Goal: Information Seeking & Learning: Learn about a topic

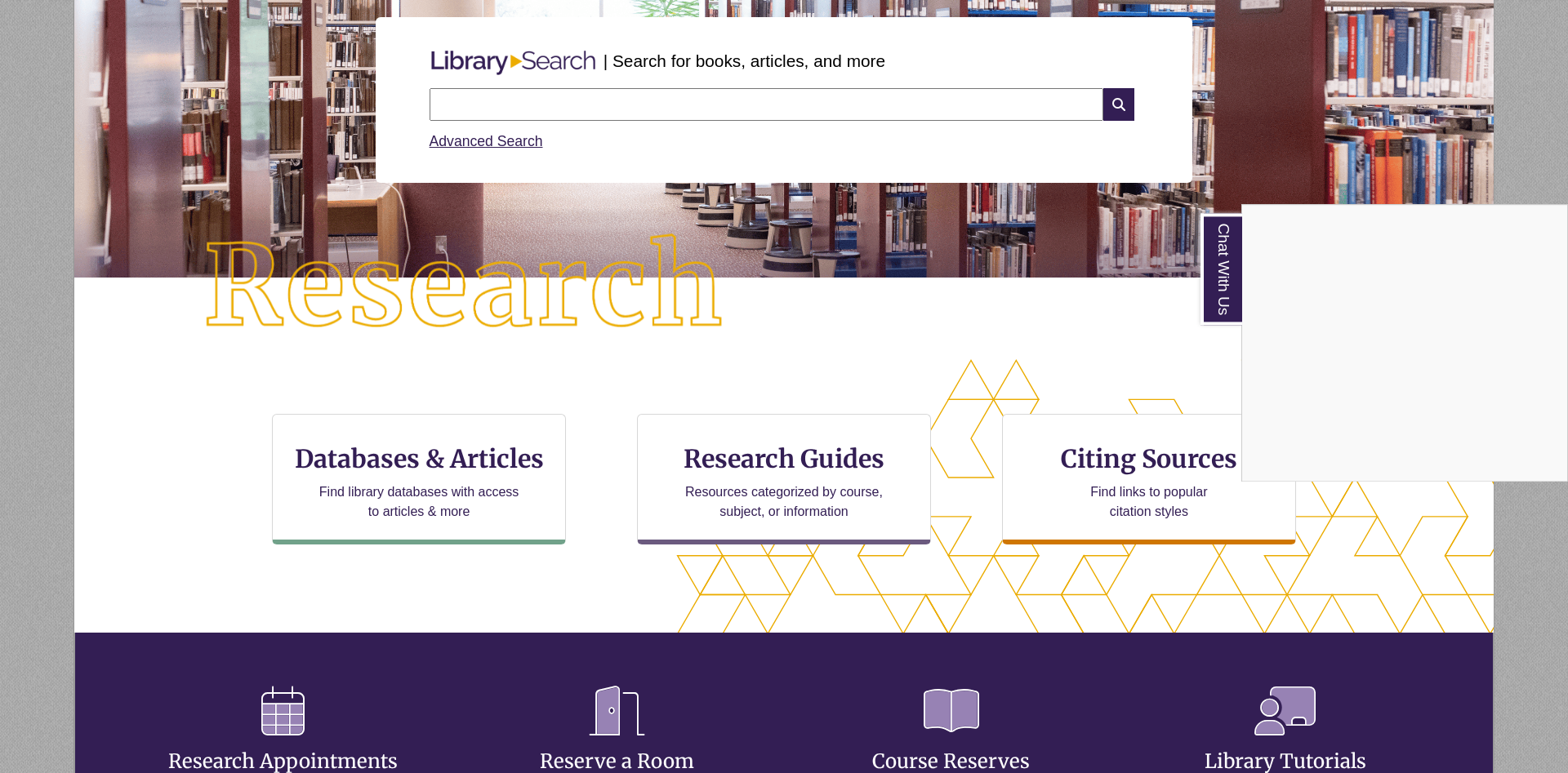
scroll to position [250, 0]
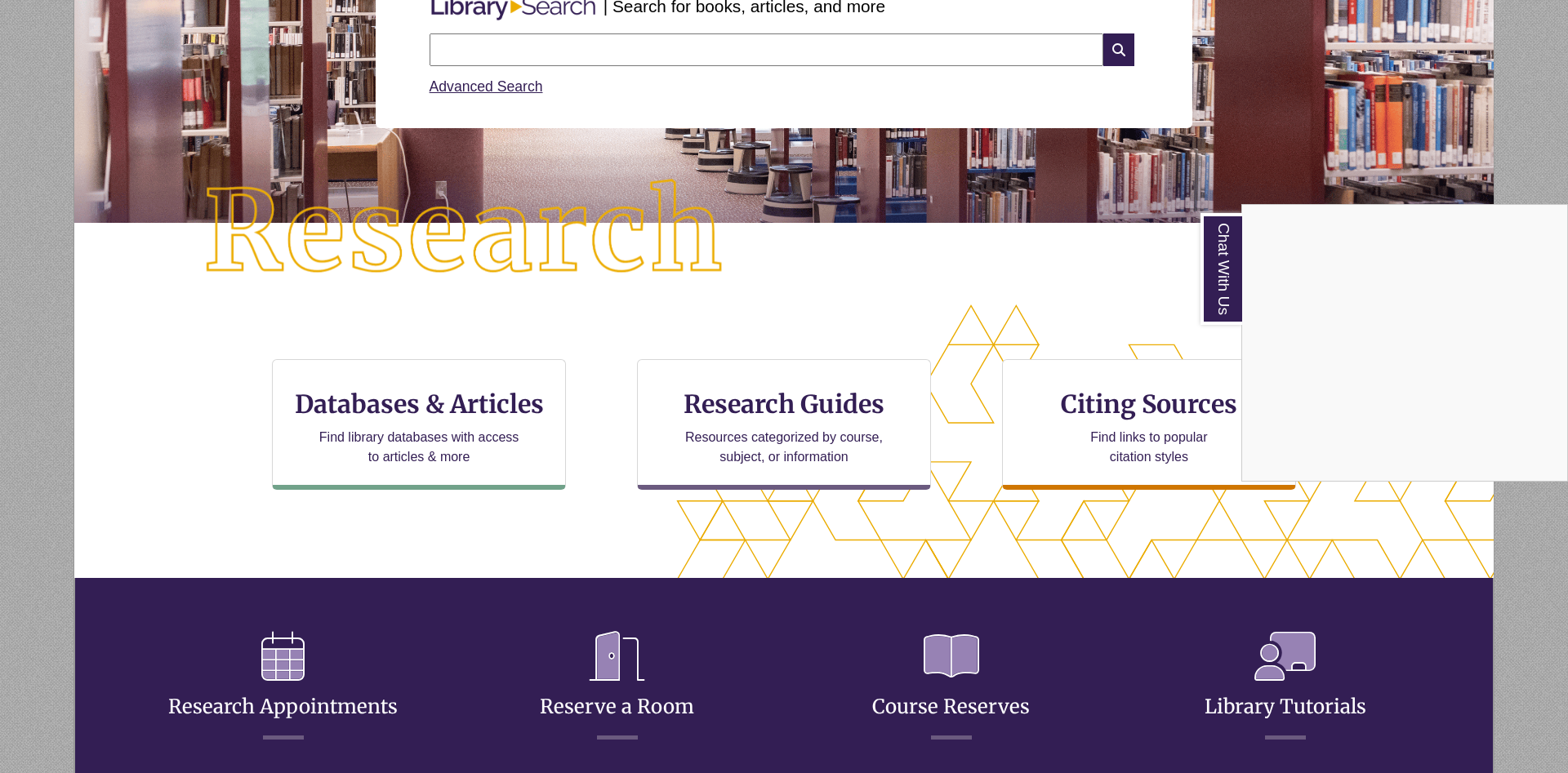
click at [663, 695] on div "Chat With Us" at bounding box center [784, 386] width 1568 height 773
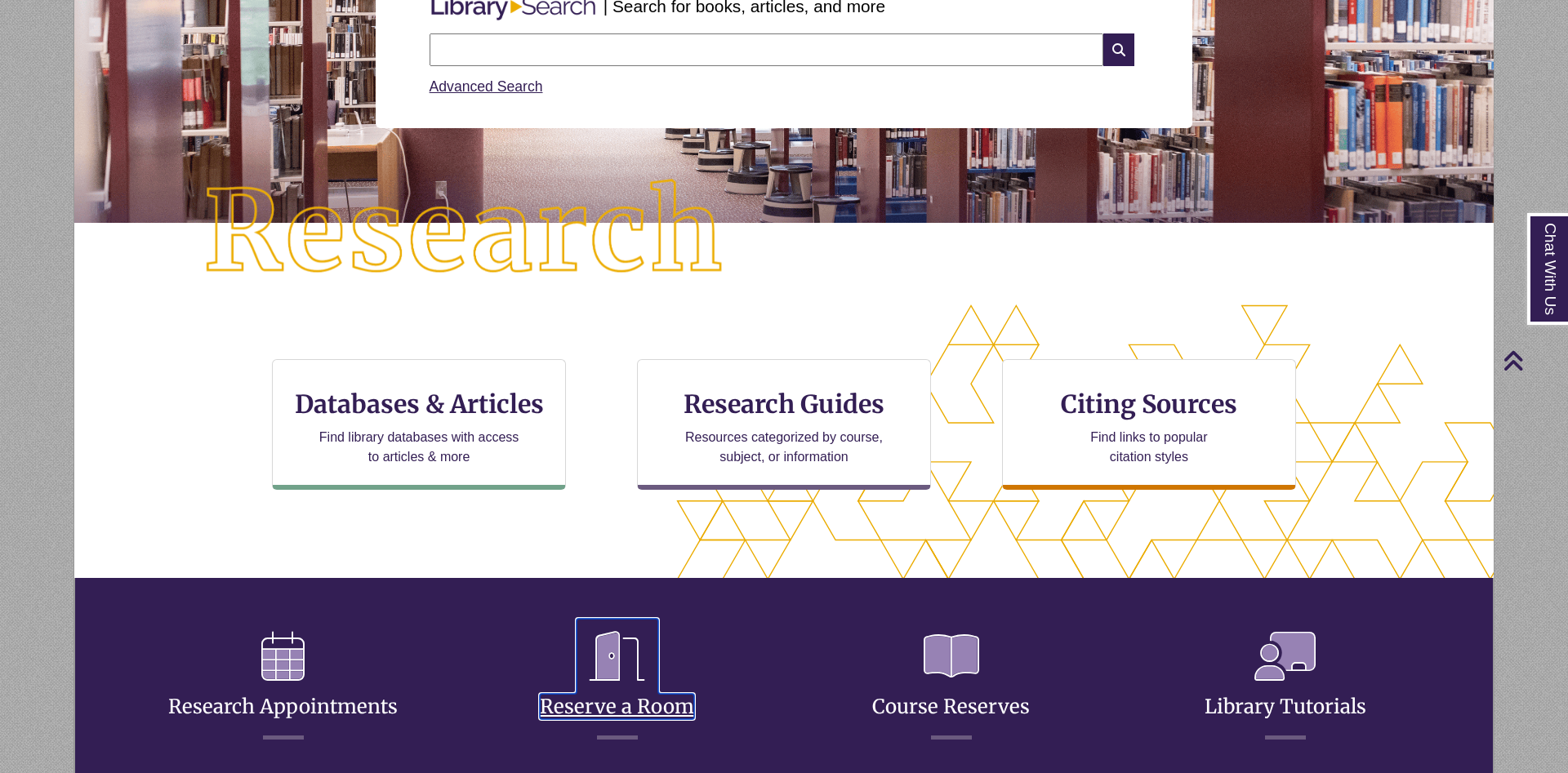
click at [651, 702] on link "Reserve a Room" at bounding box center [617, 687] width 154 height 65
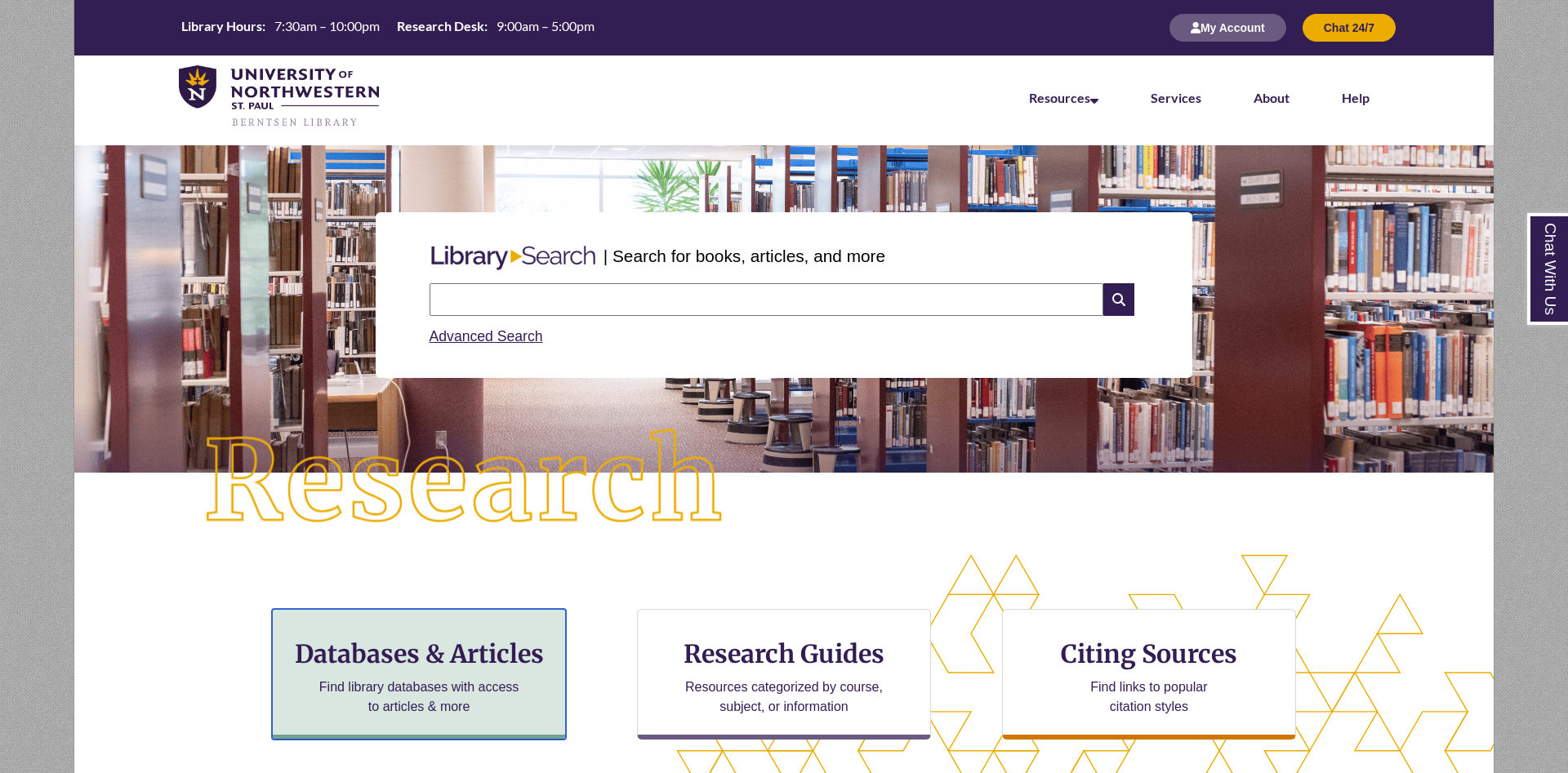
click at [462, 654] on h3 "Databases & Articles" at bounding box center [419, 653] width 266 height 31
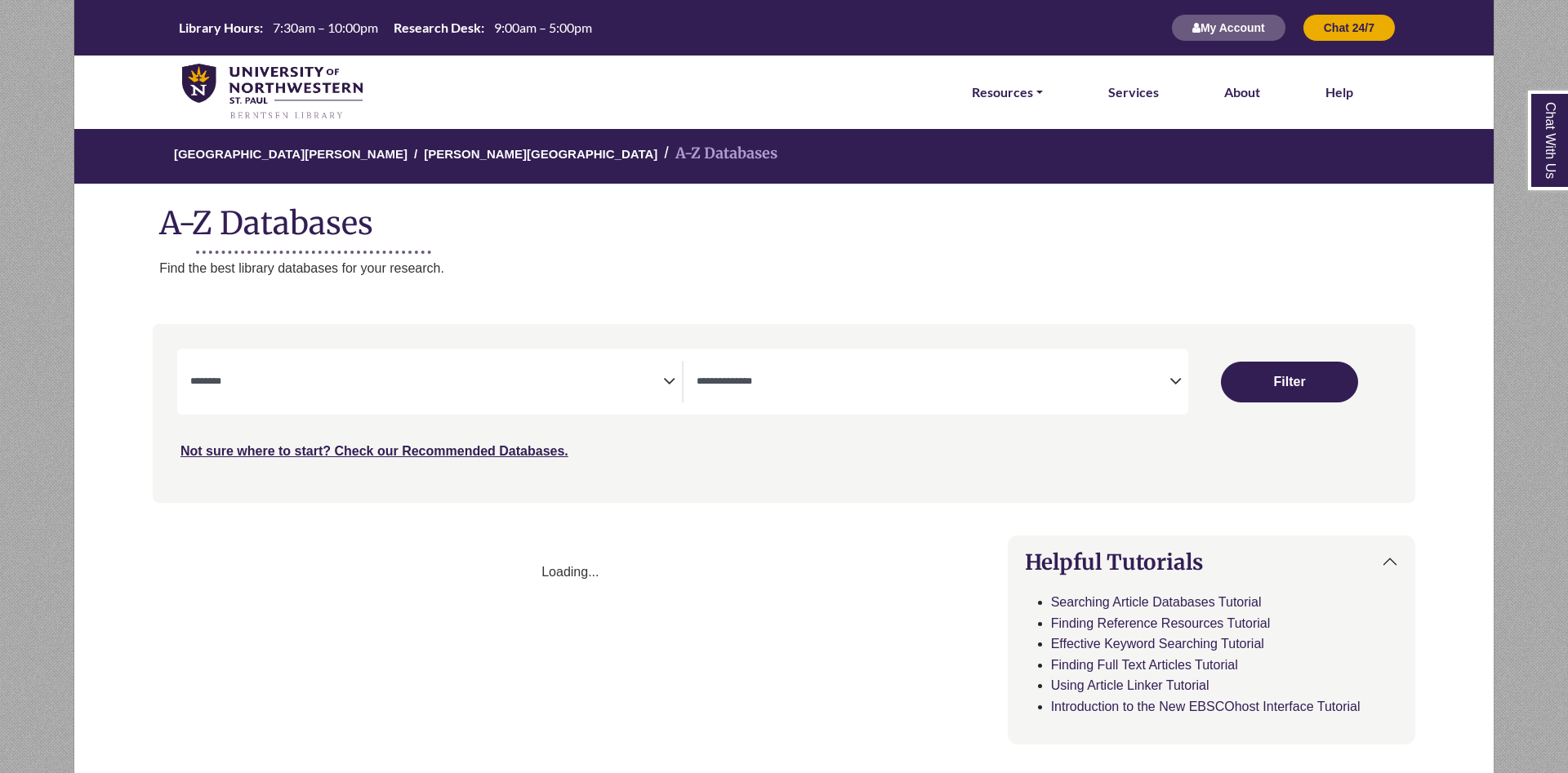
select select "Database Subject Filter"
select select "Database Types Filter"
select select "Database Subject Filter"
select select "Database Types Filter"
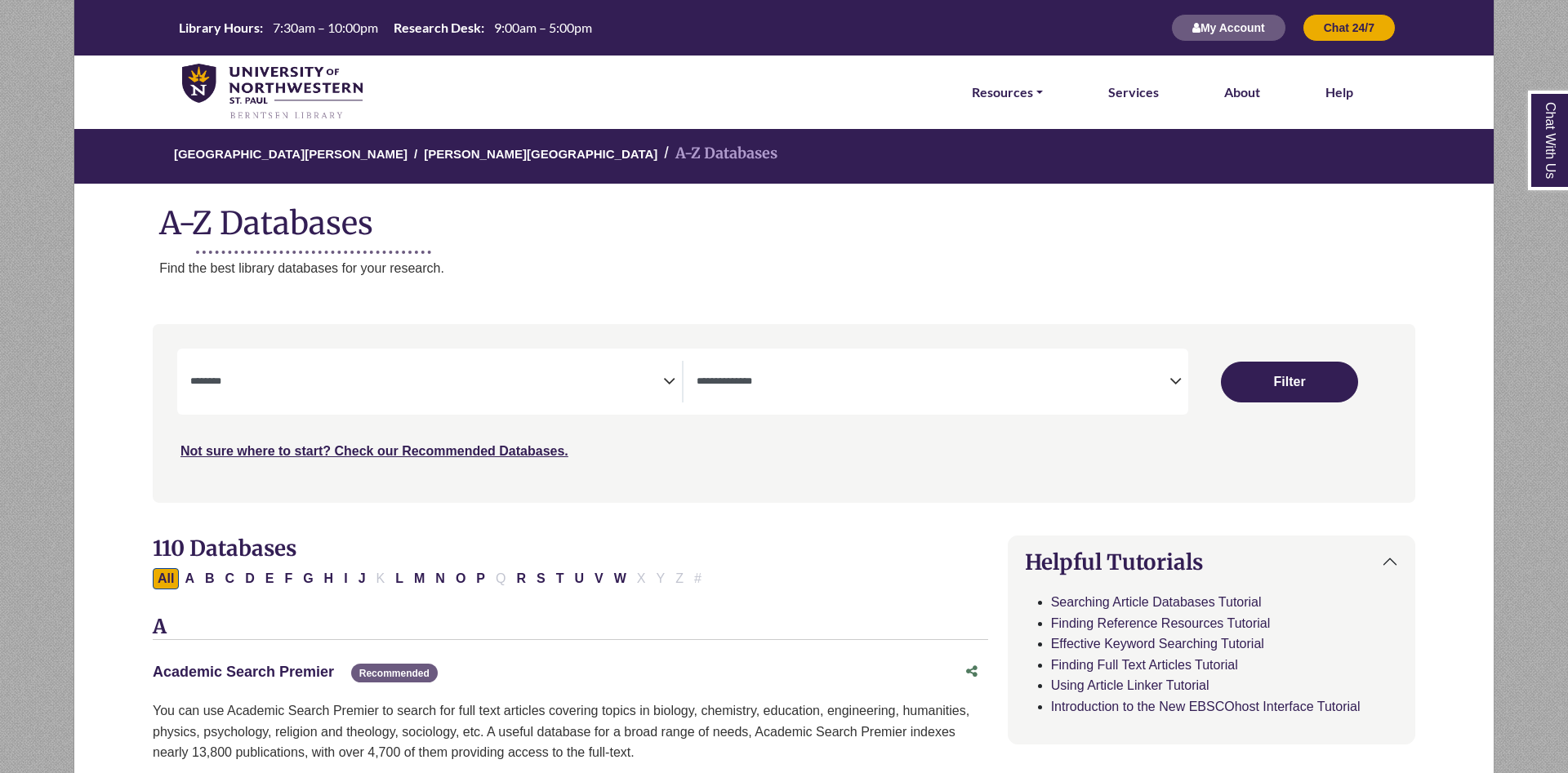
click at [236, 678] on link "Academic Search Premier This link opens in a new window" at bounding box center [243, 671] width 181 height 16
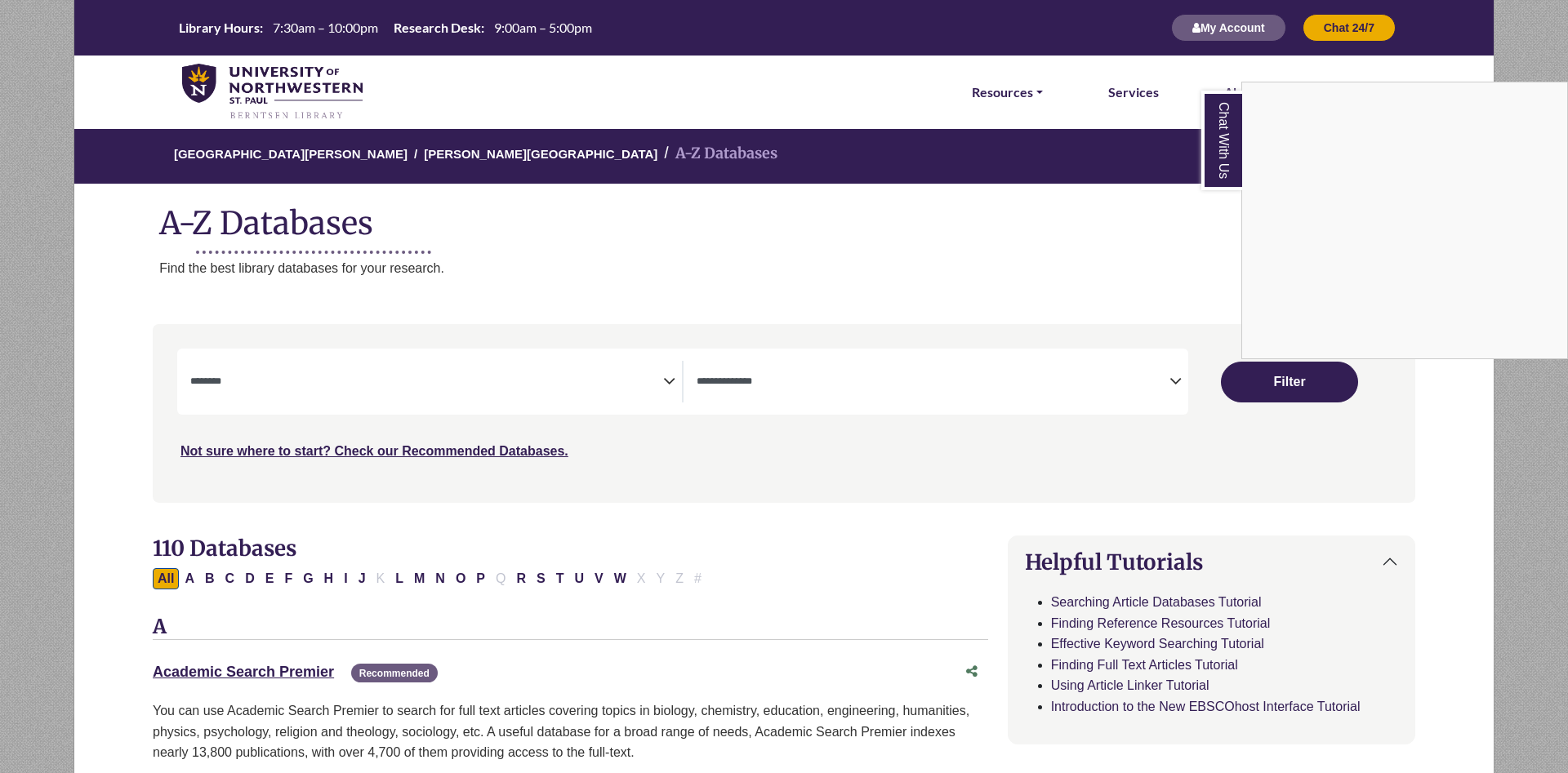
click at [567, 245] on div "Chat With Us" at bounding box center [784, 386] width 1568 height 773
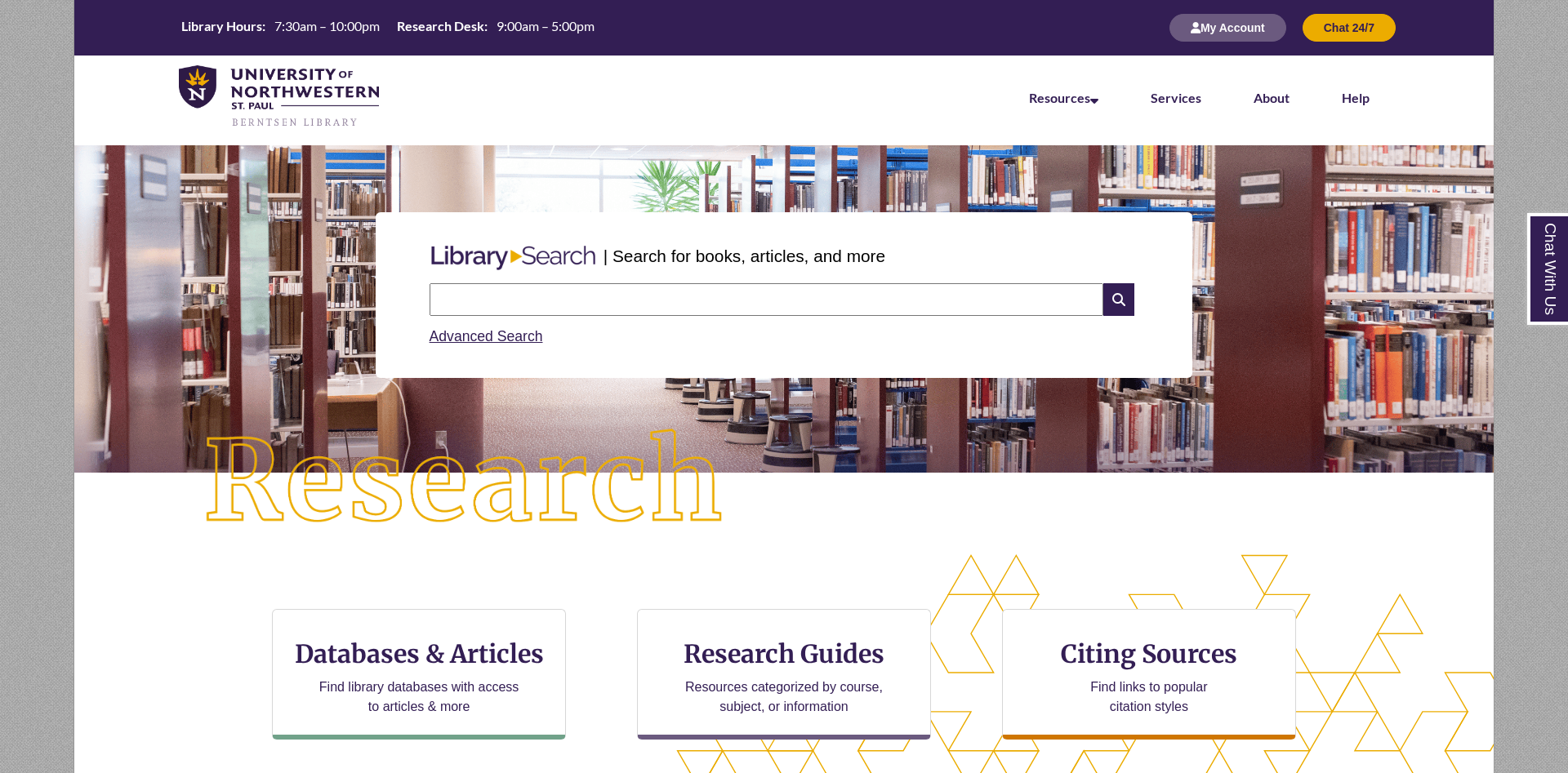
click at [600, 307] on input "text" at bounding box center [767, 299] width 674 height 33
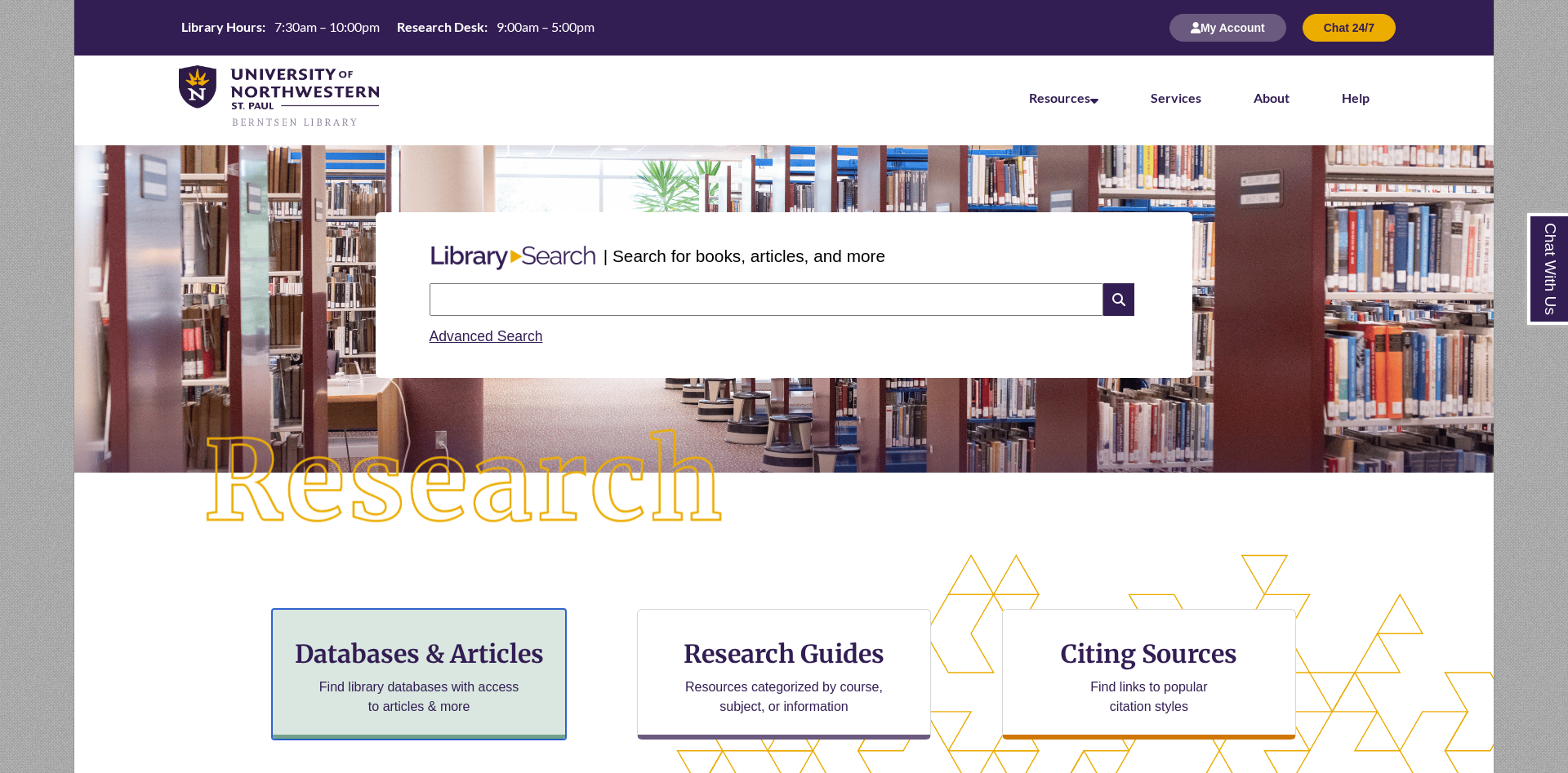
click at [490, 654] on h3 "Databases & Articles" at bounding box center [419, 653] width 266 height 31
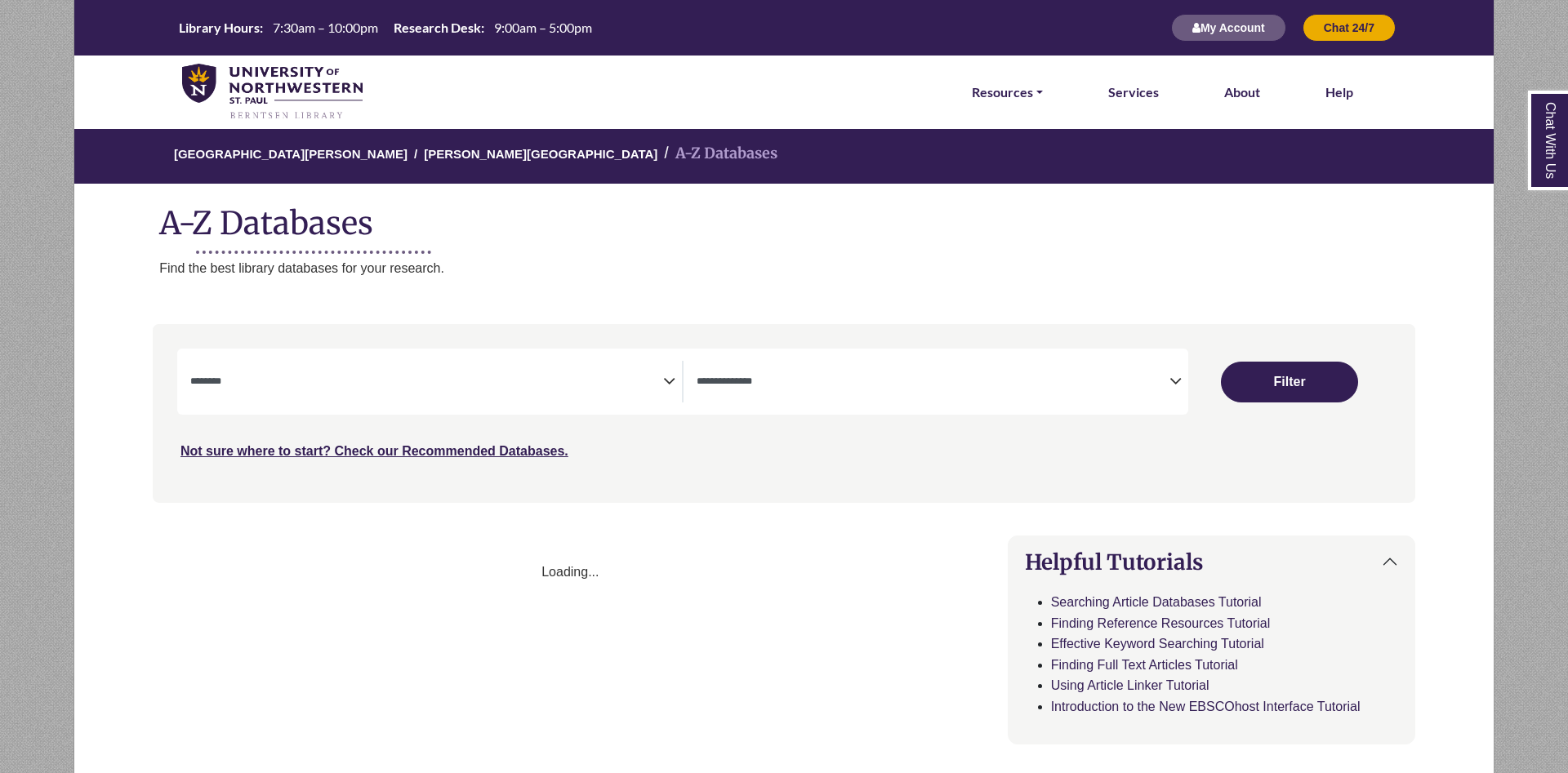
select select "Database Subject Filter"
select select "Database Types Filter"
select select "Database Subject Filter"
select select "Database Types Filter"
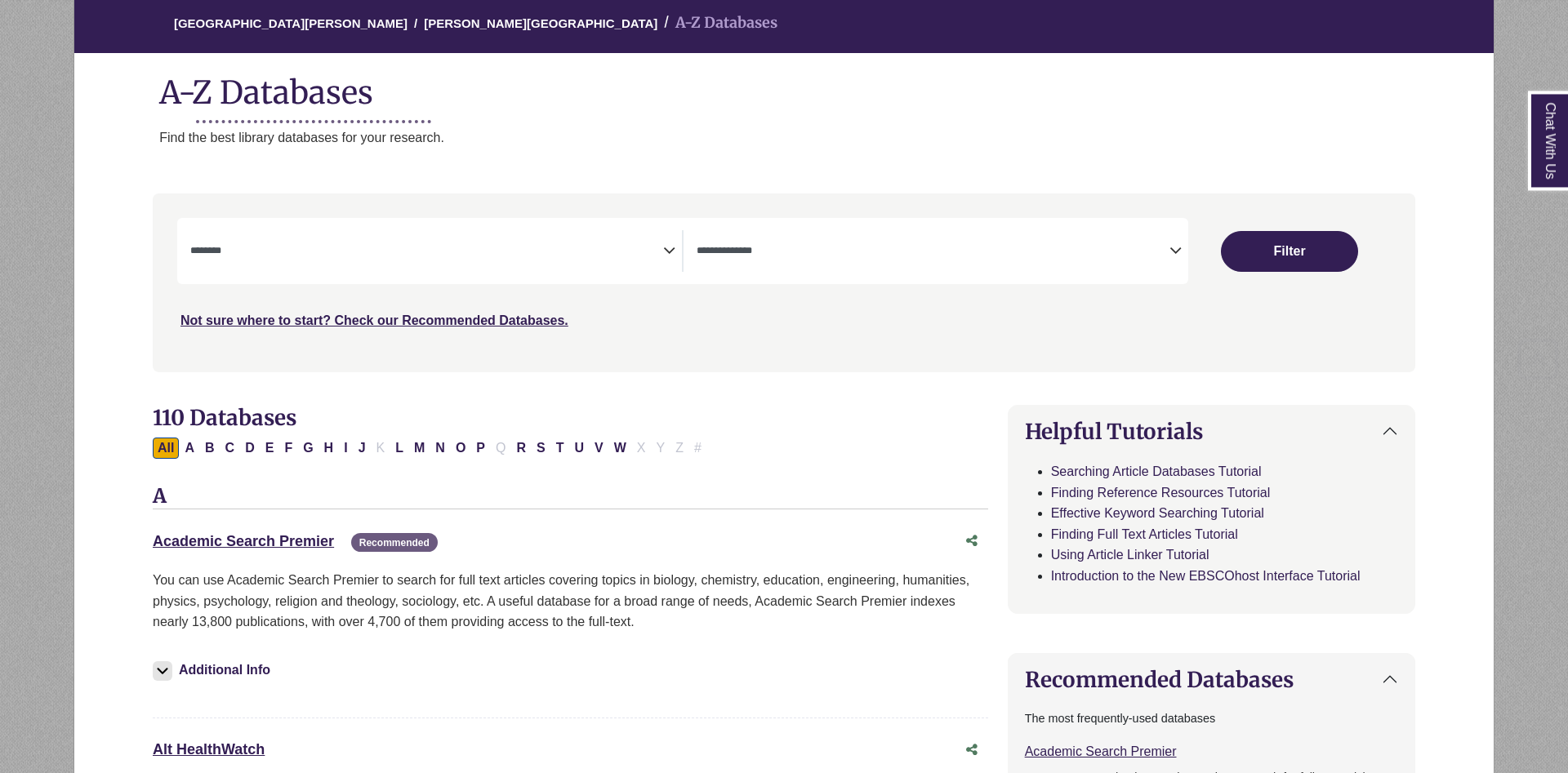
scroll to position [250, 0]
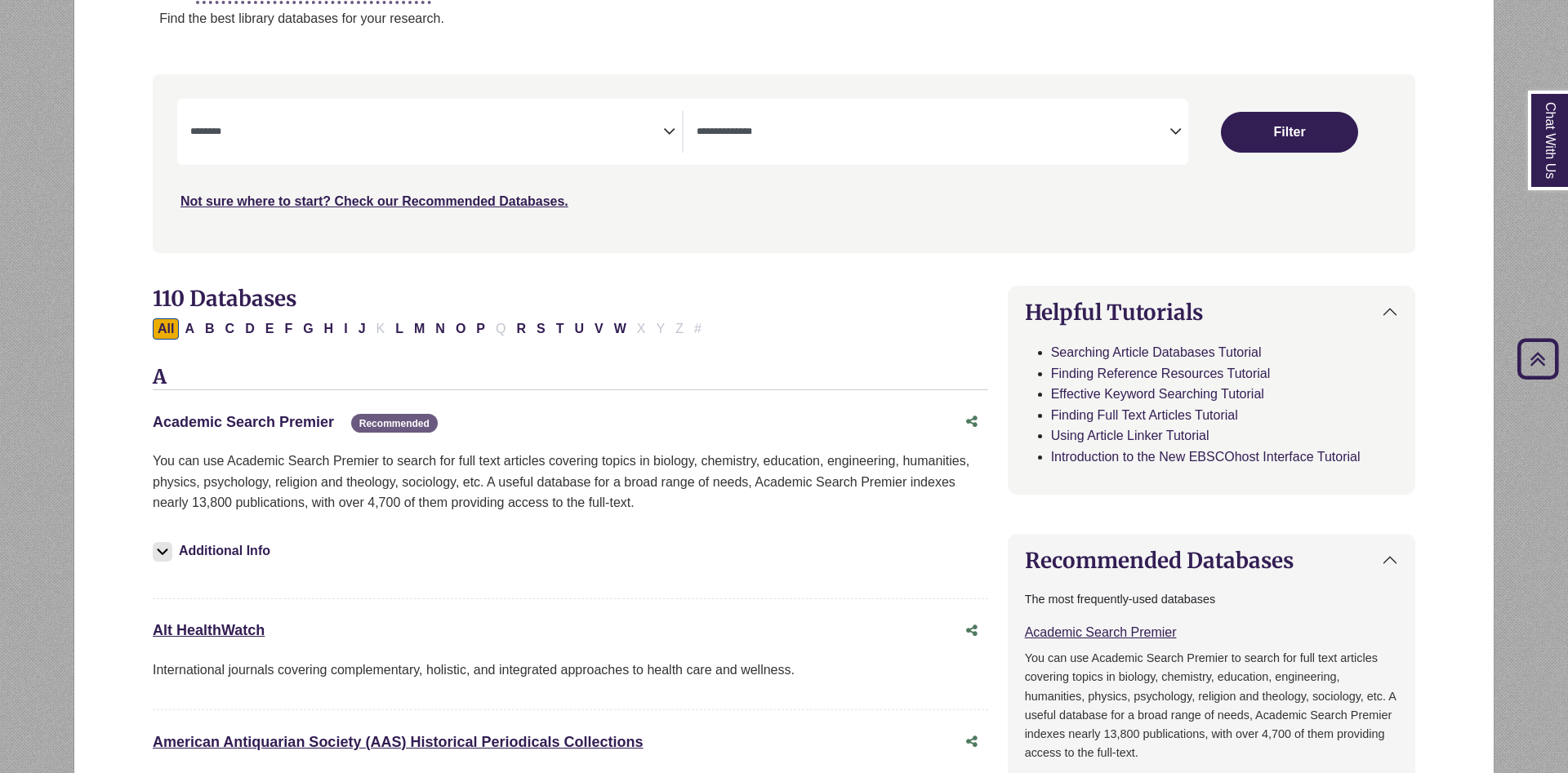
click at [280, 424] on link "Academic Search Premier This link opens in a new window" at bounding box center [243, 421] width 181 height 16
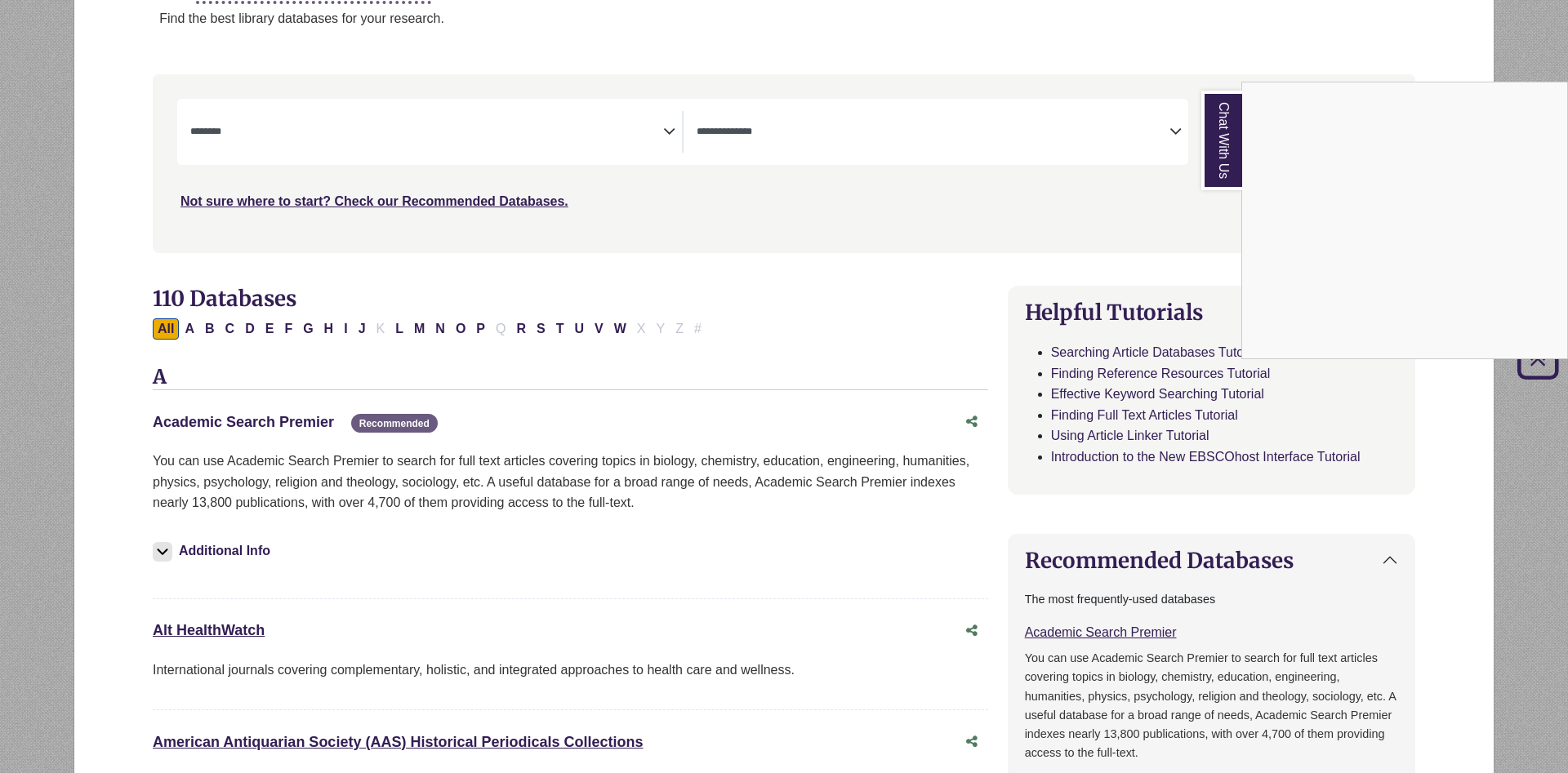
scroll to position [0, 0]
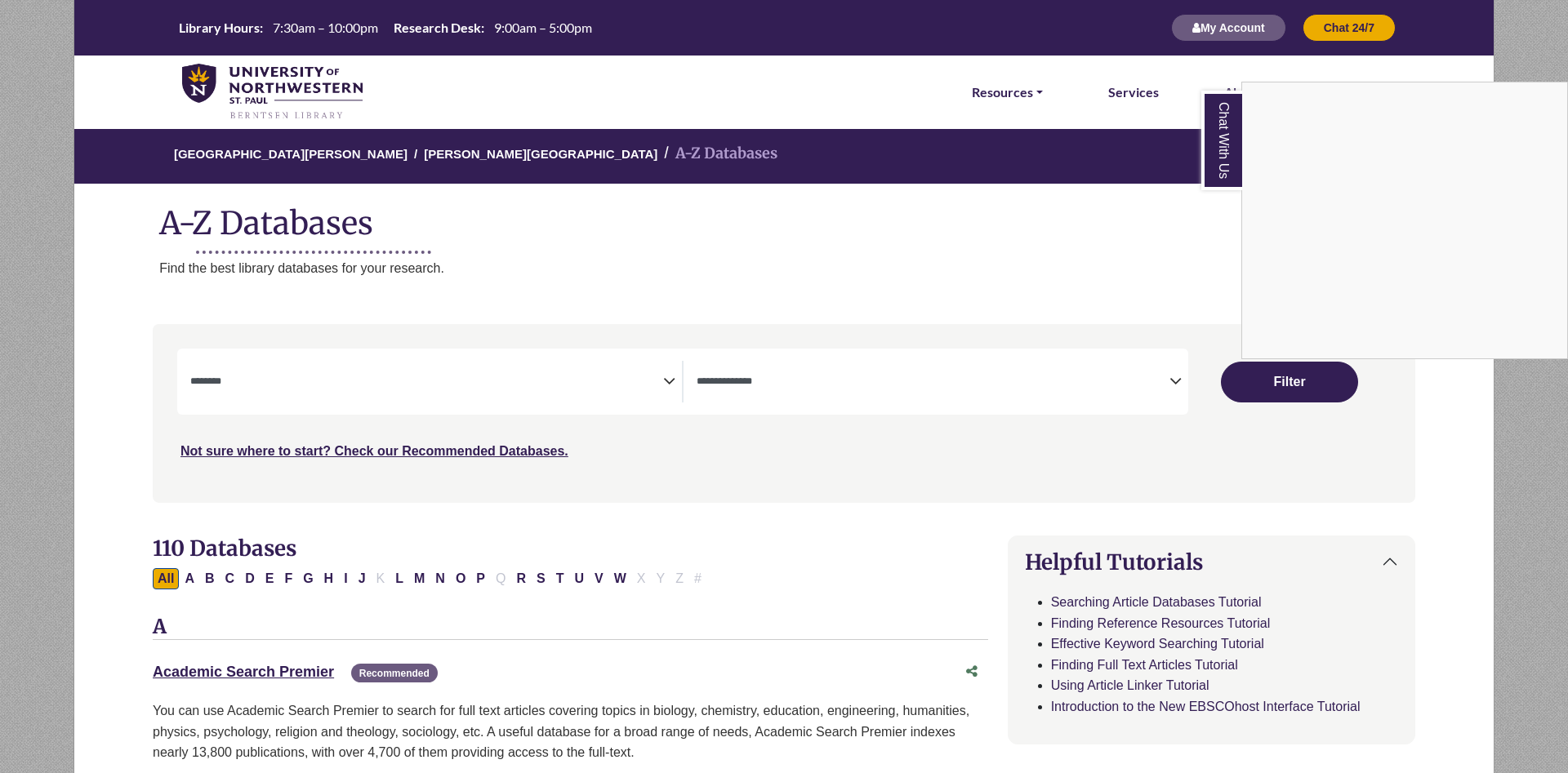
click at [261, 675] on div "Chat With Us" at bounding box center [784, 386] width 1568 height 773
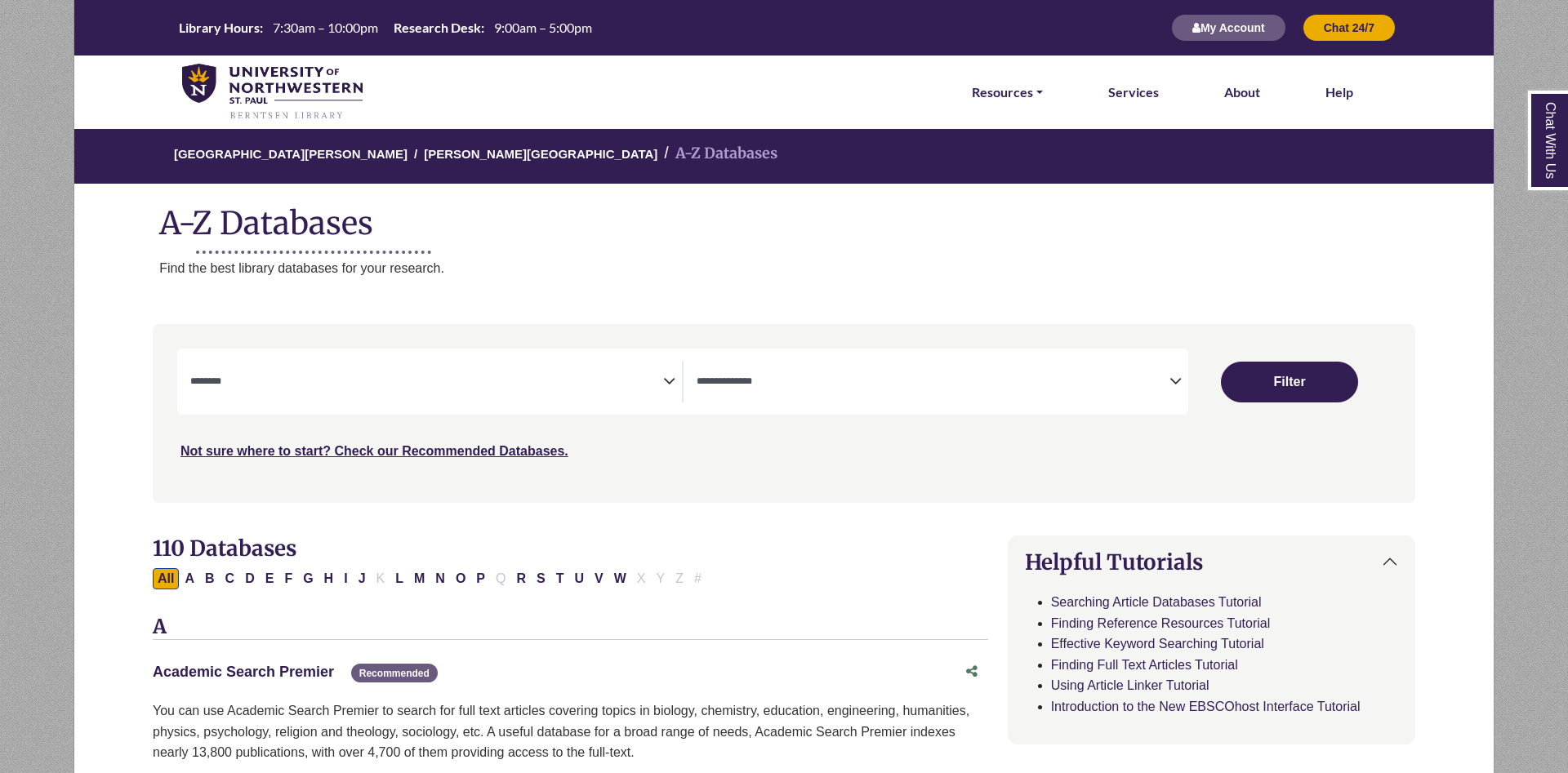
click at [261, 675] on link "Academic Search Premier This link opens in a new window" at bounding box center [243, 671] width 181 height 16
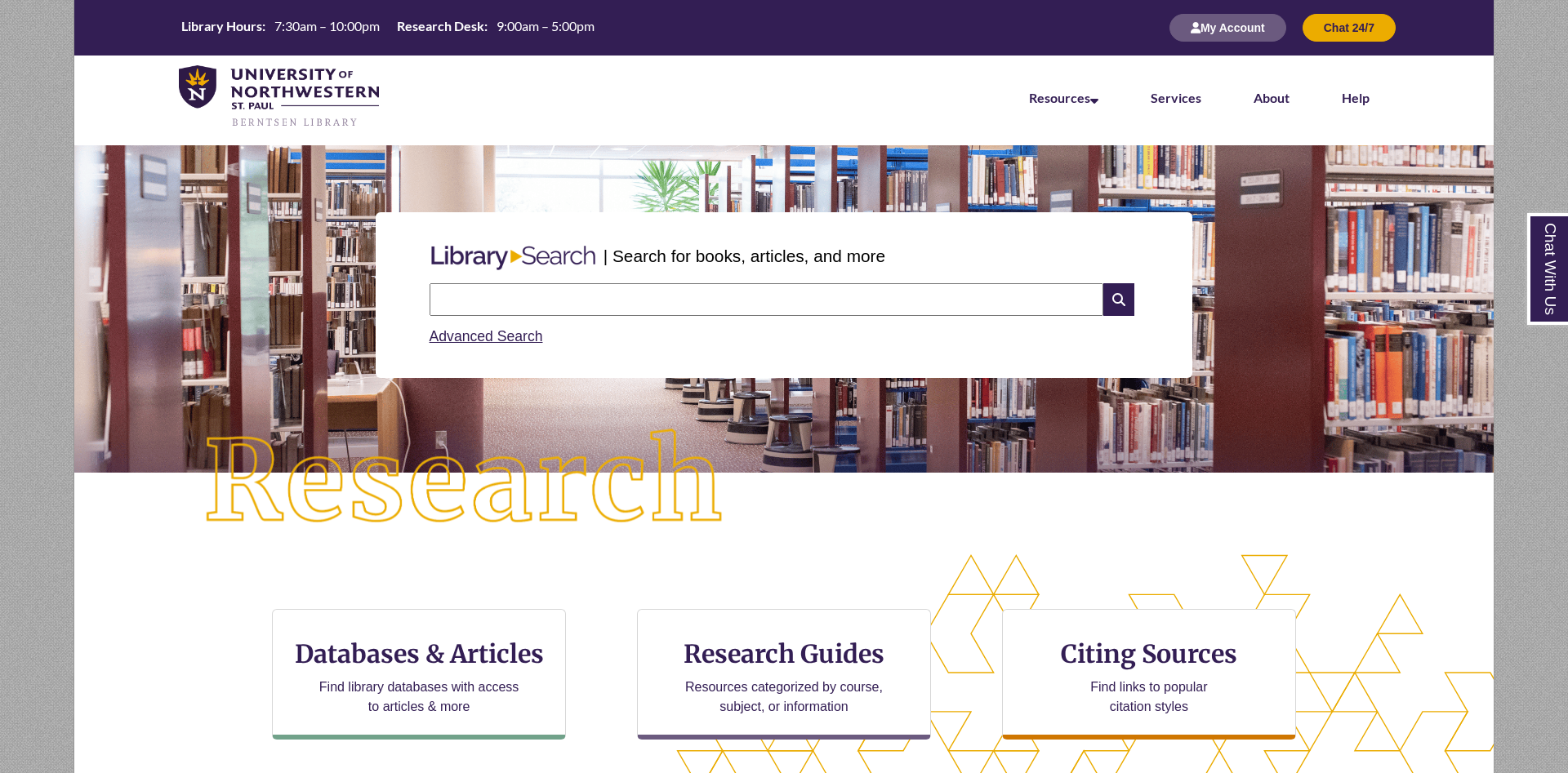
click at [848, 300] on input "text" at bounding box center [767, 299] width 674 height 33
type input "**********"
click at [643, 288] on input "text" at bounding box center [767, 299] width 674 height 33
paste input "**********"
type input "**********"
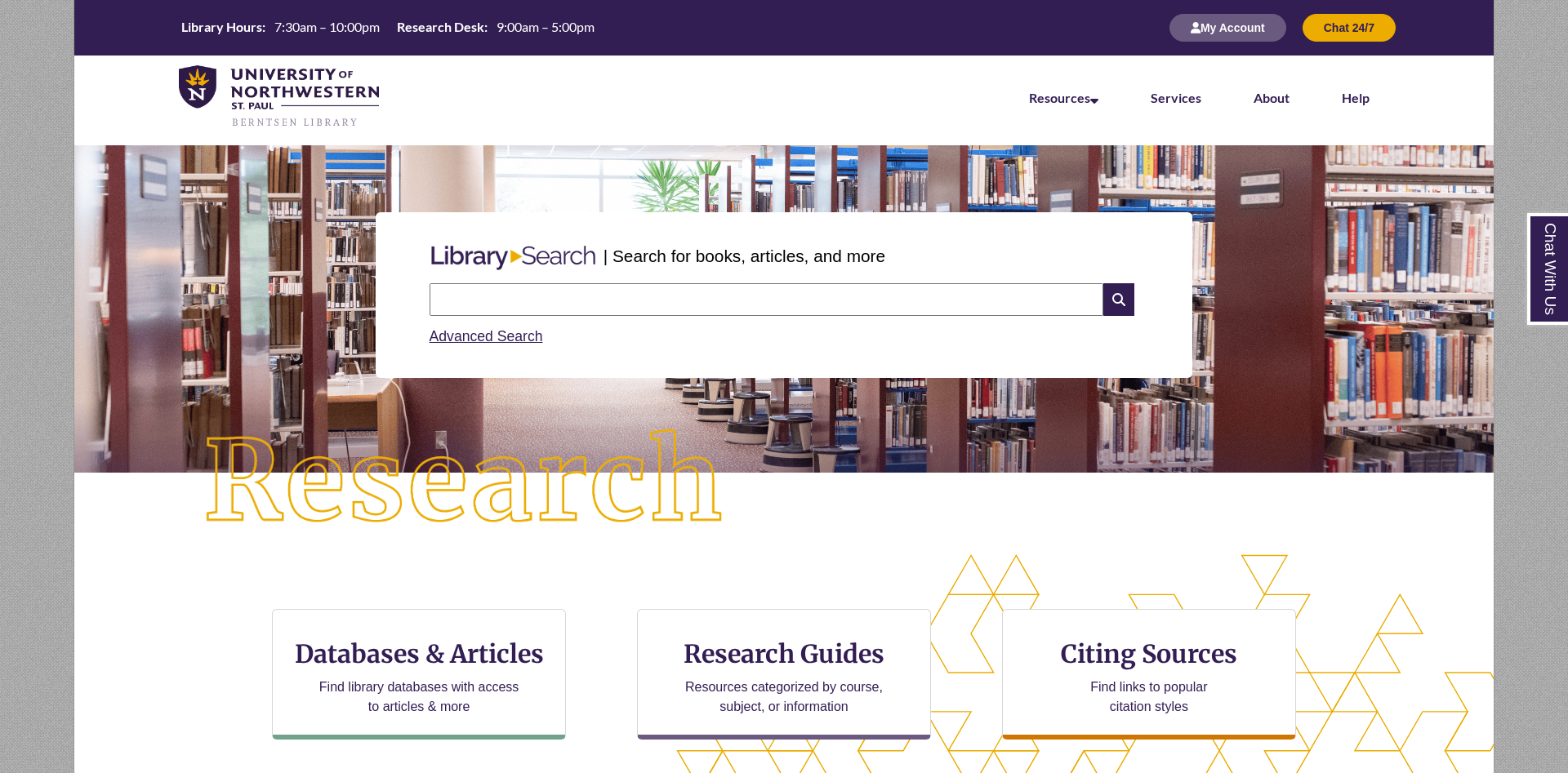
click at [510, 292] on input "text" at bounding box center [767, 299] width 674 height 33
type input "**********"
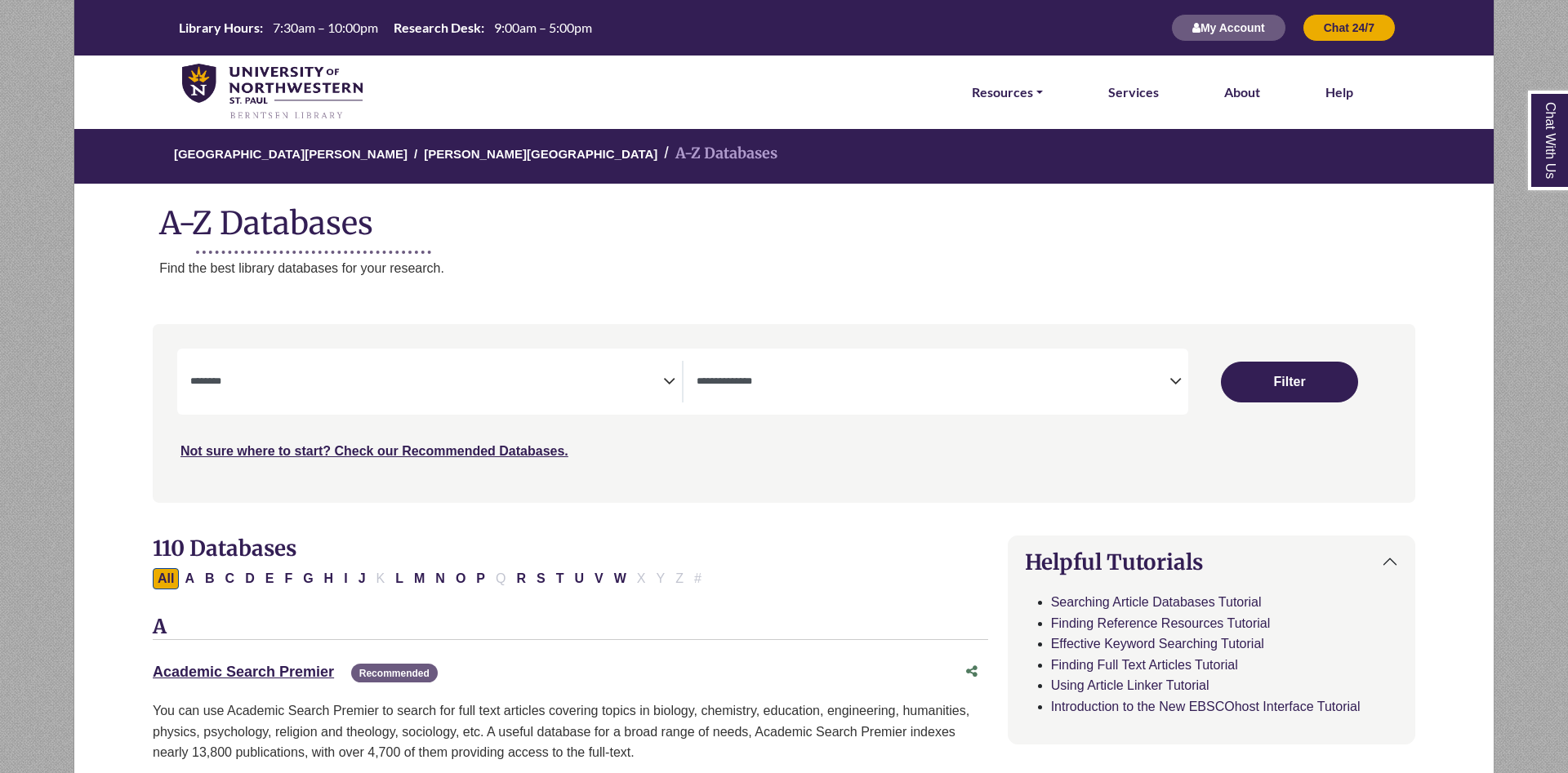
select select "Database Subject Filter"
select select "Database Types Filter"
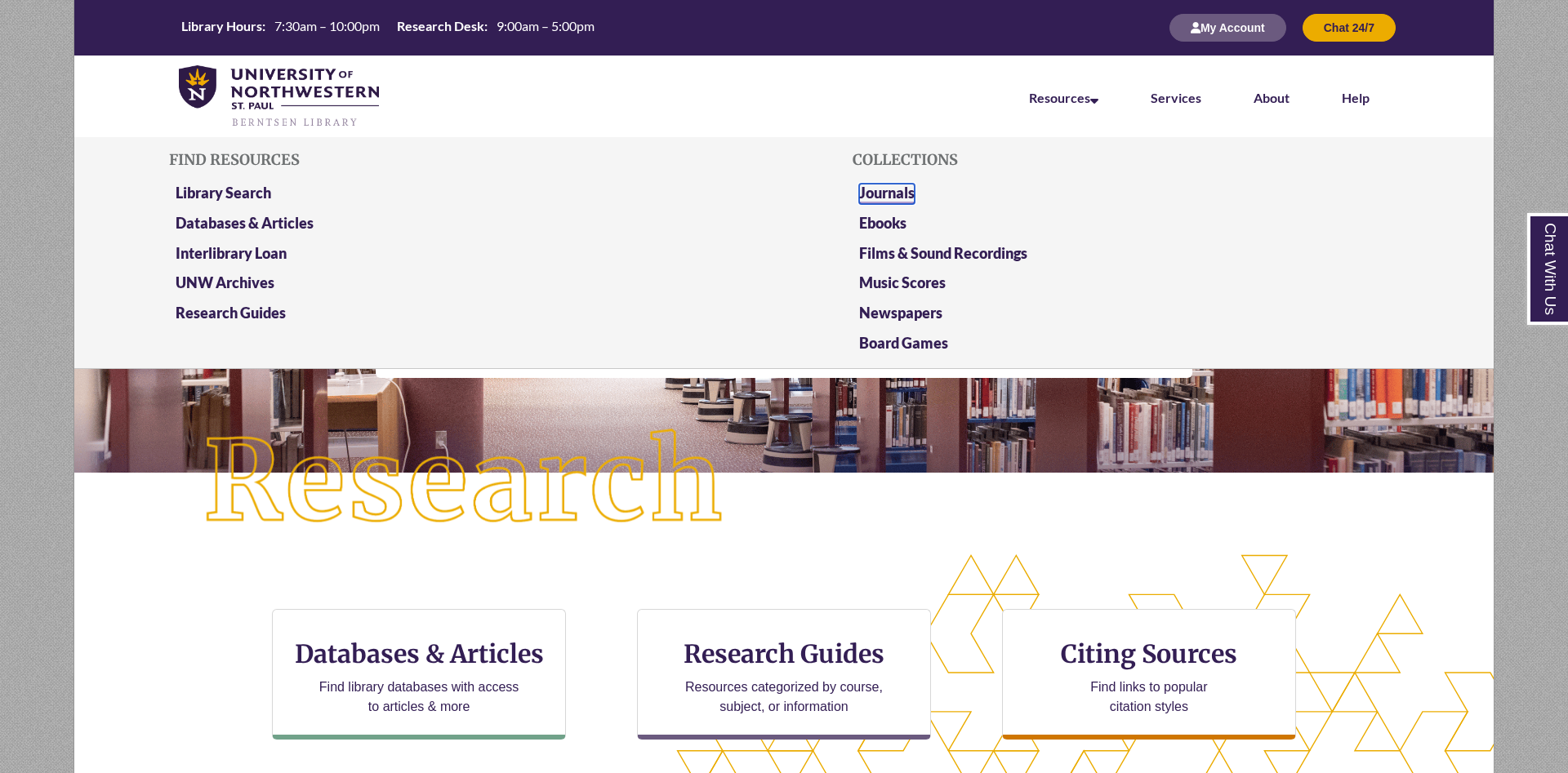
click at [877, 188] on link "Journals" at bounding box center [886, 194] width 55 height 21
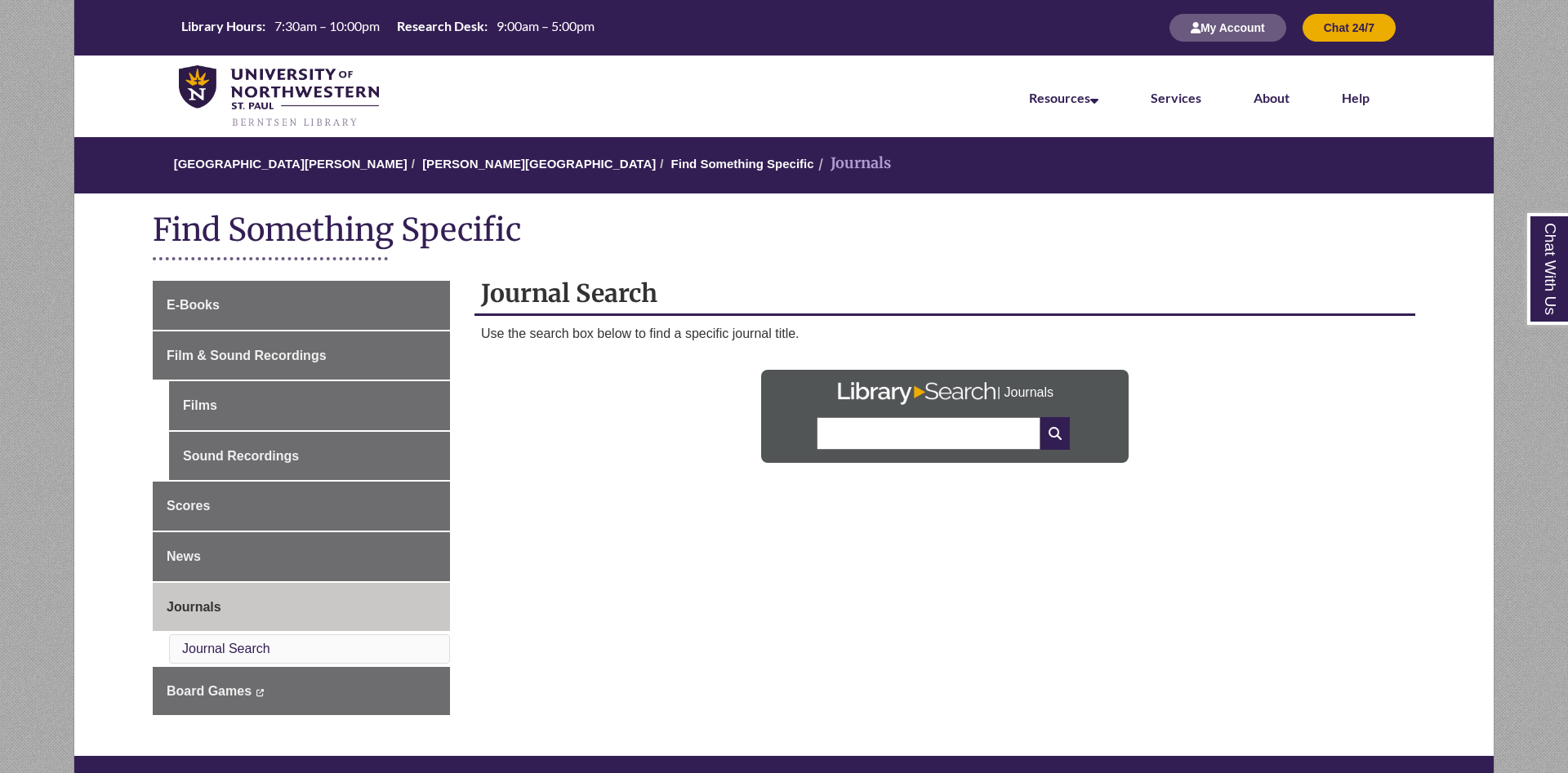
click at [914, 437] on input "text" at bounding box center [928, 433] width 223 height 33
type input "********"
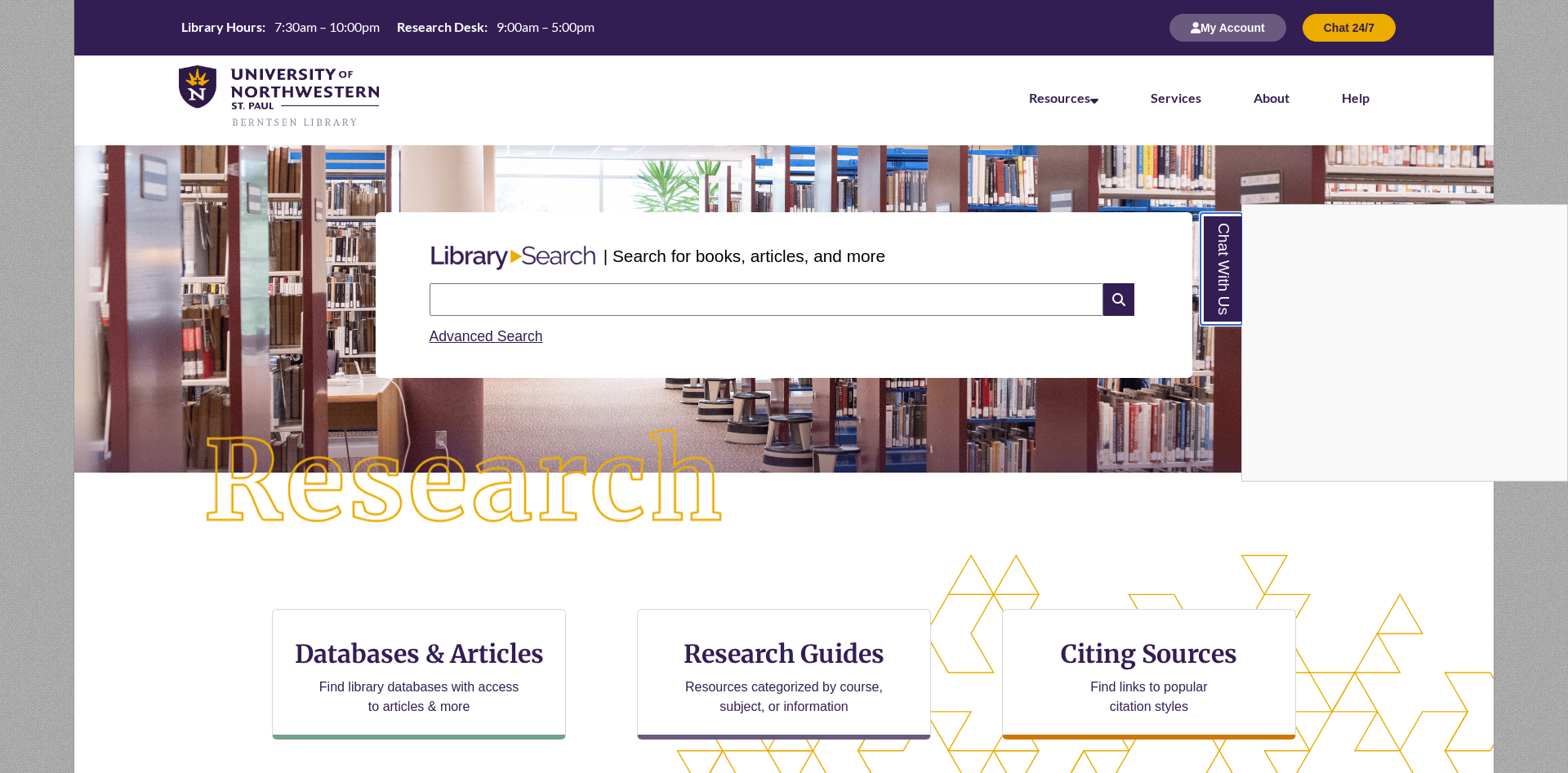
click at [1225, 289] on link "Chat With Us" at bounding box center [1221, 268] width 41 height 112
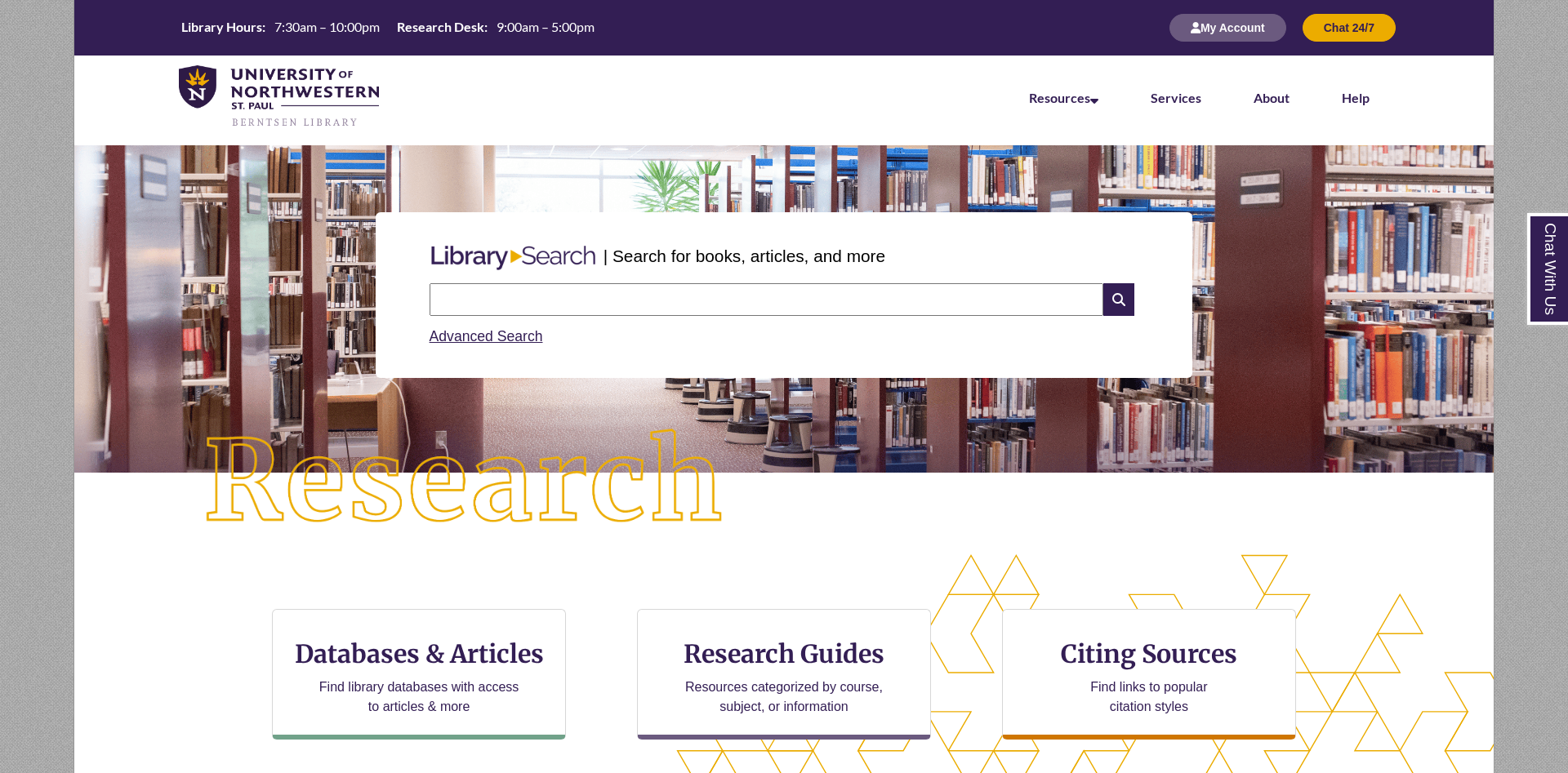
click at [719, 293] on input "text" at bounding box center [767, 299] width 674 height 33
type input "**********"
